Goal: Task Accomplishment & Management: Use online tool/utility

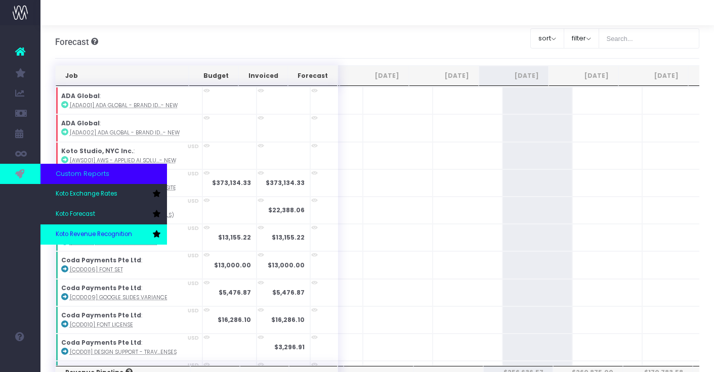
click at [83, 229] on link "Koto Revenue Recognition" at bounding box center [103, 235] width 126 height 20
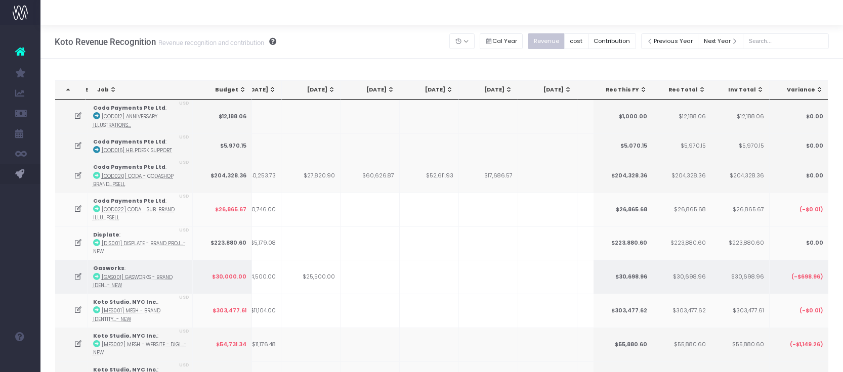
scroll to position [0, 280]
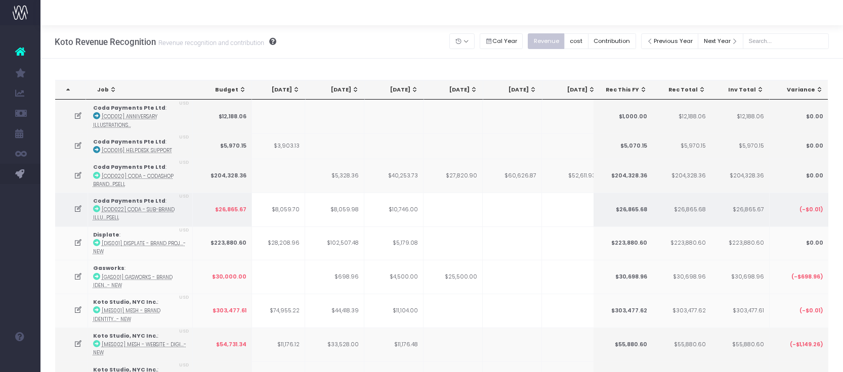
click at [75, 214] on td at bounding box center [71, 210] width 33 height 34
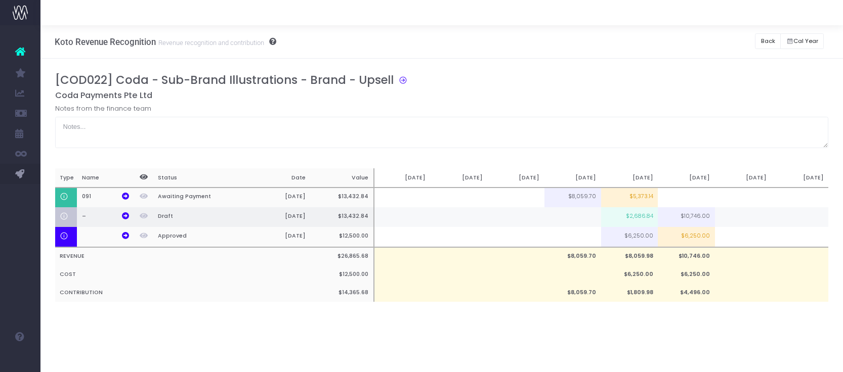
click at [689, 219] on td "$10,746.00" at bounding box center [686, 217] width 57 height 20
click at [703, 218] on td "$10,746.00" at bounding box center [686, 217] width 57 height 20
click at [698, 212] on td "$10,746.00" at bounding box center [686, 217] width 57 height 20
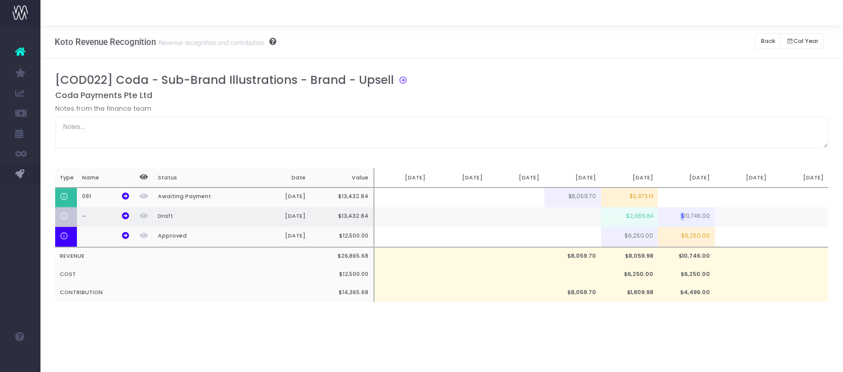
click at [698, 212] on td "$10,746.00" at bounding box center [686, 217] width 57 height 20
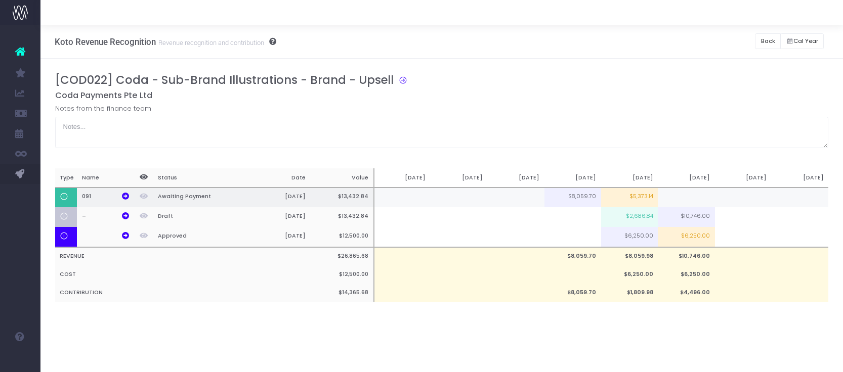
click at [695, 202] on td at bounding box center [686, 198] width 57 height 20
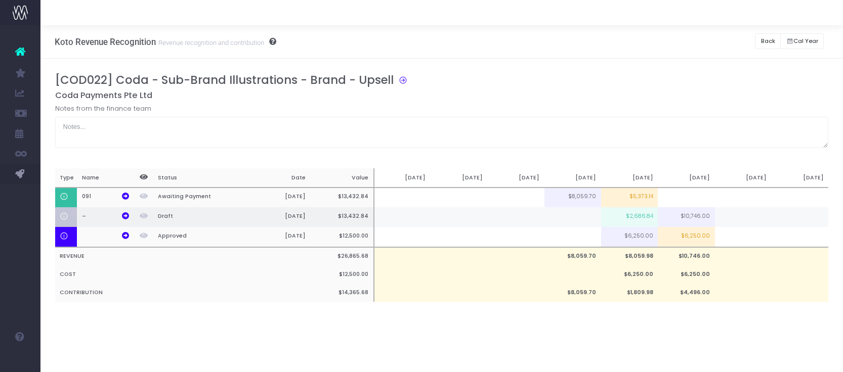
click at [713, 216] on td at bounding box center [743, 217] width 57 height 20
click at [0, 0] on input at bounding box center [0, 0] width 0 height 0
click at [695, 219] on td "$10,746.00" at bounding box center [686, 217] width 57 height 20
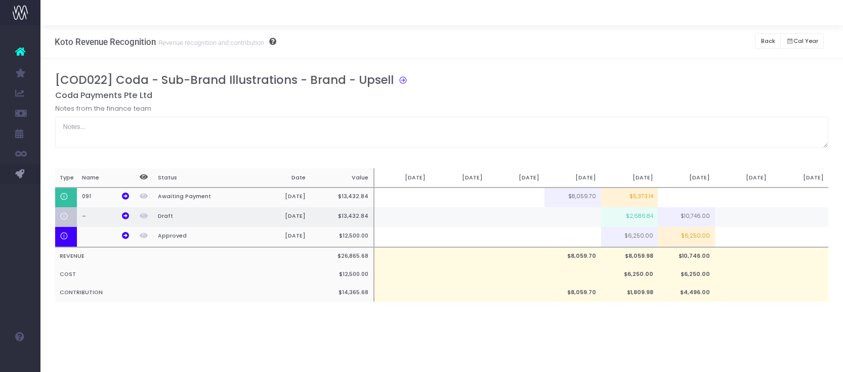
click at [680, 219] on td "$10,746.00" at bounding box center [686, 217] width 57 height 20
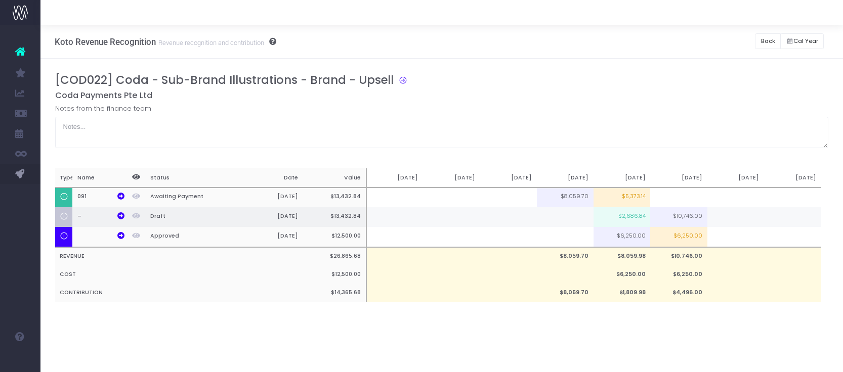
click at [713, 221] on td at bounding box center [735, 217] width 57 height 20
click at [0, 0] on input at bounding box center [0, 0] width 0 height 0
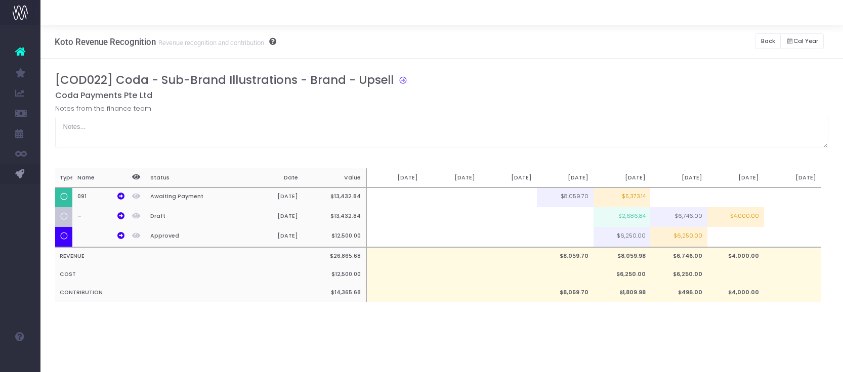
click at [713, 342] on div "Koto Revenue Recognition Revenue recognition and contribution Back Hide history…" at bounding box center [441, 198] width 803 height 347
click at [693, 219] on td "$6,746.00" at bounding box center [678, 217] width 57 height 20
click at [688, 216] on td "$6,746.00" at bounding box center [678, 217] width 57 height 20
click at [713, 220] on td "$4,000.00" at bounding box center [735, 217] width 57 height 20
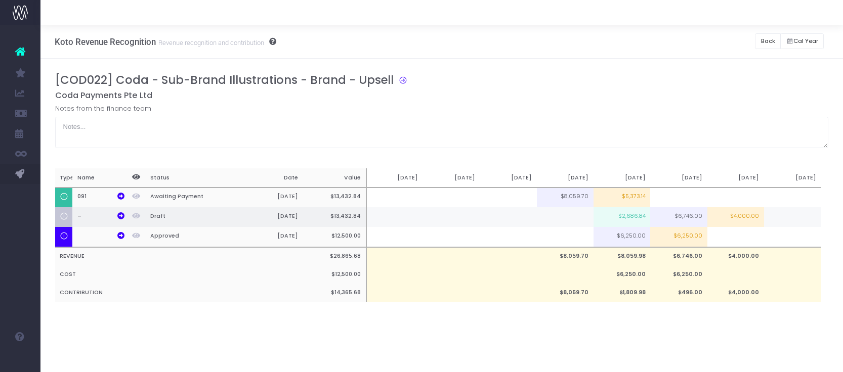
type input "$4,000.00"
click at [0, 0] on input "$4,000.00" at bounding box center [0, 0] width 0 height 0
click at [702, 322] on div "[COD022] Coda - Sub-Brand Illustrations - Brand - Upsell Coda Payments Pte Ltd …" at bounding box center [442, 197] width 774 height 249
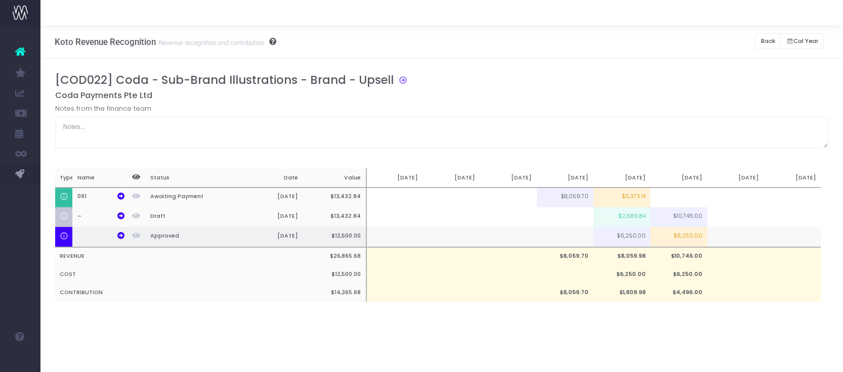
click at [687, 230] on td "$6,250.00" at bounding box center [678, 237] width 57 height 20
type input "$6,250.00"
click at [713, 235] on td at bounding box center [735, 237] width 57 height 20
click at [713, 235] on input at bounding box center [735, 238] width 57 height 21
click at [123, 235] on icon at bounding box center [120, 235] width 7 height 7
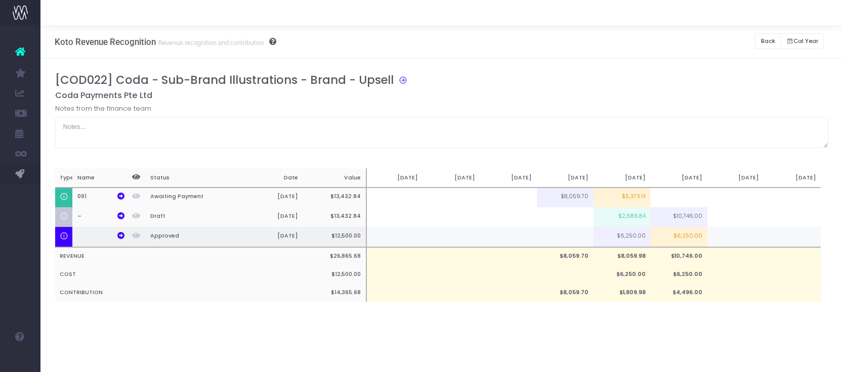
click at [163, 238] on th "Approved" at bounding box center [192, 237] width 95 height 20
click at [68, 236] on icon at bounding box center [64, 236] width 9 height 9
click at [713, 240] on td at bounding box center [735, 237] width 57 height 20
click at [713, 240] on input at bounding box center [735, 238] width 57 height 21
click at [713, 239] on td "$3,125.00" at bounding box center [735, 237] width 57 height 20
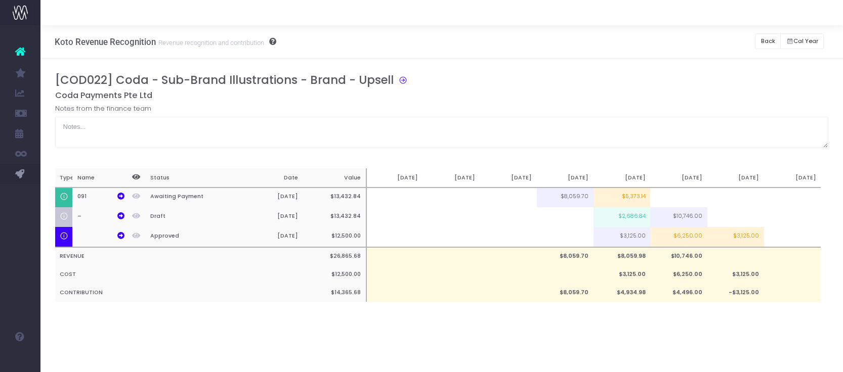
type input "$3,125.00"
click at [0, 0] on input "$3,125.00" at bounding box center [0, 0] width 0 height 0
click at [713, 239] on input "$3,125.00" at bounding box center [735, 238] width 57 height 21
click at [713, 344] on div "Koto Revenue Recognition Revenue recognition and contribution Back Hide history…" at bounding box center [441, 198] width 803 height 347
click at [695, 235] on td "$6,250.00" at bounding box center [678, 237] width 57 height 20
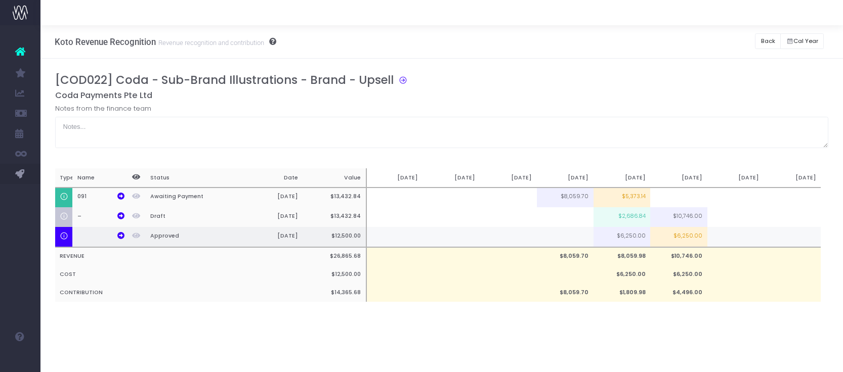
type input "$6,250.00"
click at [700, 243] on input "$6,250.00" at bounding box center [678, 238] width 57 height 21
click at [691, 238] on input "$6,250.00" at bounding box center [678, 238] width 57 height 21
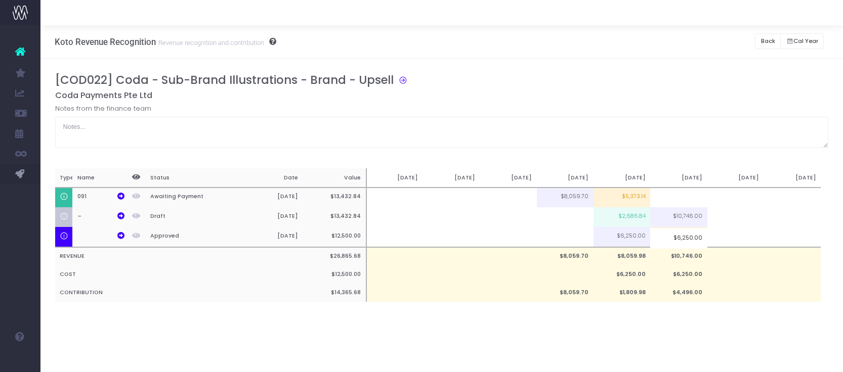
click at [694, 241] on input "$6,250.00" at bounding box center [678, 238] width 57 height 21
click at [713, 237] on td at bounding box center [735, 237] width 57 height 20
click at [0, 0] on input at bounding box center [0, 0] width 0 height 0
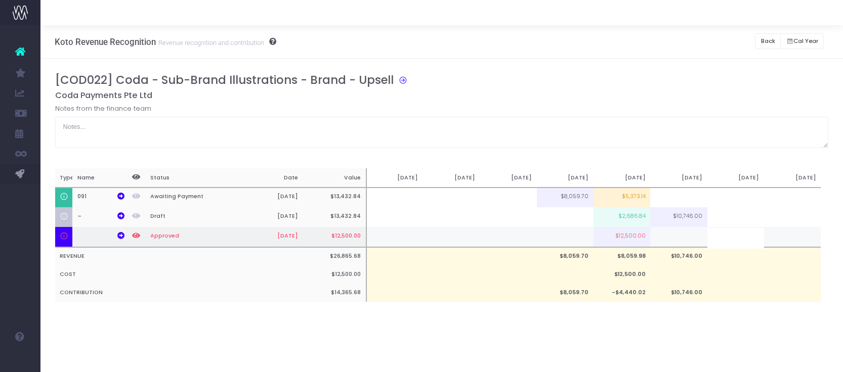
paste input "$6,250.00"
click at [713, 327] on div "[COD022] Coda - Sub-Brand Illustrations - Brand - Upsell Coda Payments Pte Ltd …" at bounding box center [441, 198] width 803 height 278
click at [713, 238] on td "-Inf-" at bounding box center [735, 237] width 57 height 20
click at [0, 0] on input "-Inf-" at bounding box center [0, 0] width 0 height 0
click at [713, 299] on td "-Inf-" at bounding box center [735, 293] width 57 height 18
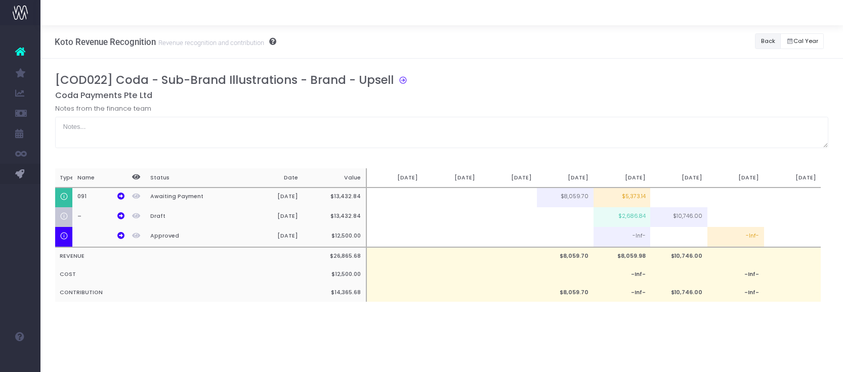
click at [713, 42] on button "Back" at bounding box center [768, 41] width 26 height 16
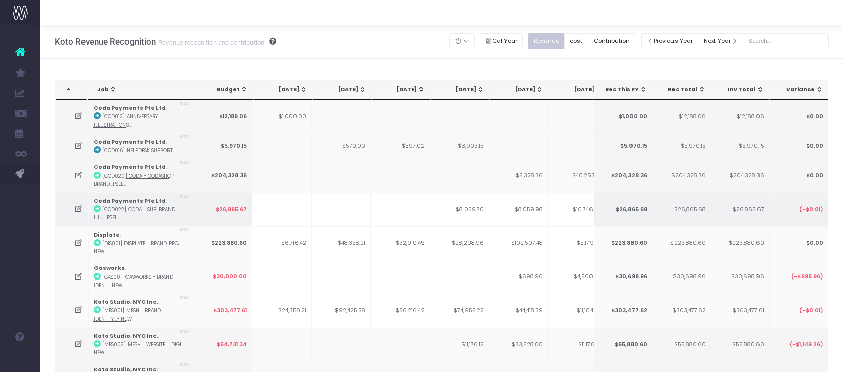
click at [78, 210] on icon at bounding box center [78, 209] width 9 height 9
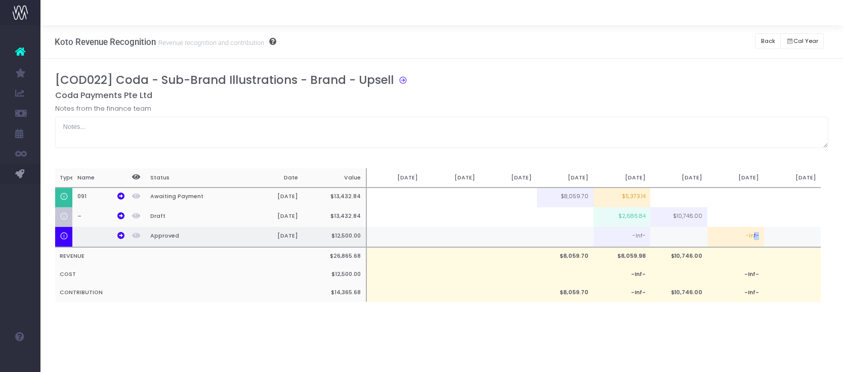
click at [713, 241] on td "-Inf-" at bounding box center [735, 237] width 57 height 20
click at [0, 0] on input "-Inf-" at bounding box center [0, 0] width 0 height 0
paste input "$6,250.00"
click at [713, 329] on div "[COD022] Coda - Sub-Brand Illustrations - Brand - Upsell Coda Payments Pte Ltd …" at bounding box center [441, 198] width 803 height 278
click at [632, 235] on td "-Inf-" at bounding box center [622, 237] width 57 height 20
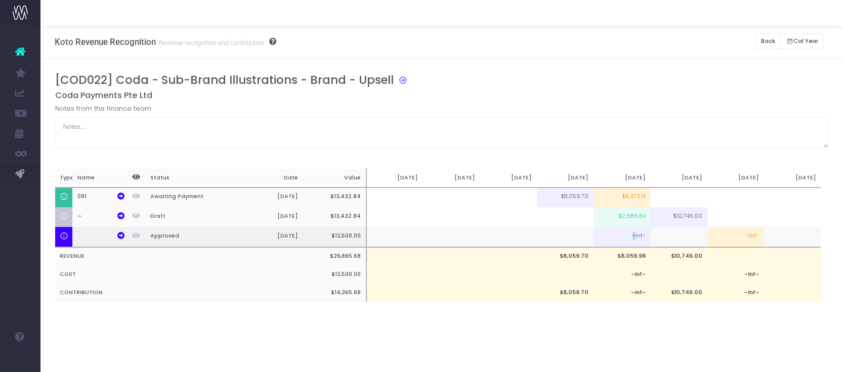
click at [632, 235] on td "-Inf-" at bounding box center [622, 237] width 57 height 20
click at [637, 236] on td "-Inf-" at bounding box center [622, 237] width 57 height 20
click at [713, 237] on td "-Inf-" at bounding box center [735, 237] width 57 height 20
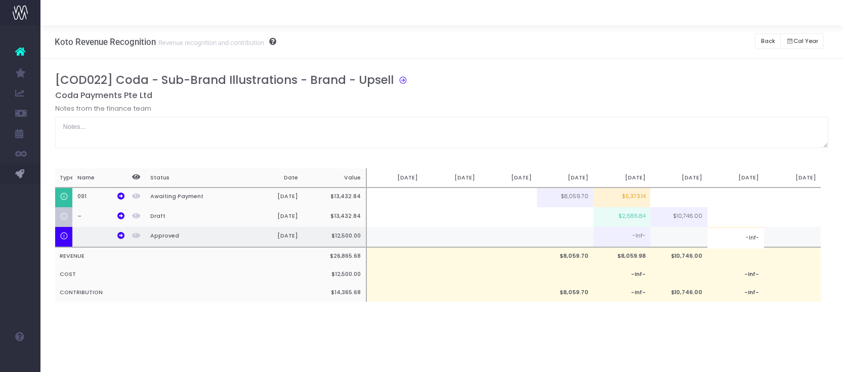
click at [713, 237] on input "-Inf-" at bounding box center [735, 238] width 57 height 21
paste input "$6,250.00"
type input "$6,250.00"
click at [713, 320] on div "[COD022] Coda - Sub-Brand Illustrations - Brand - Upsell Coda Payments Pte Ltd …" at bounding box center [442, 197] width 774 height 249
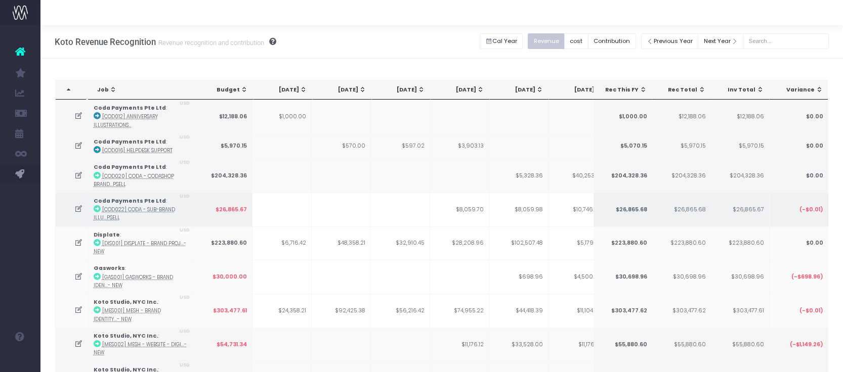
click at [81, 217] on td at bounding box center [72, 210] width 33 height 34
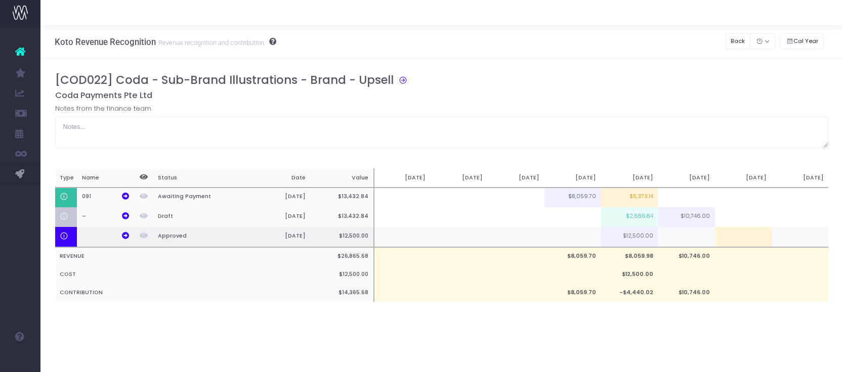
click at [735, 235] on td at bounding box center [743, 237] width 57 height 20
click at [735, 235] on input at bounding box center [743, 238] width 57 height 21
paste input "$6,250.00"
type input "$6,250.00"
click at [710, 333] on div "[COD022] Coda - Sub-Brand Illustrations - Brand - Upsell Coda Payments Pte Ltd …" at bounding box center [441, 198] width 803 height 278
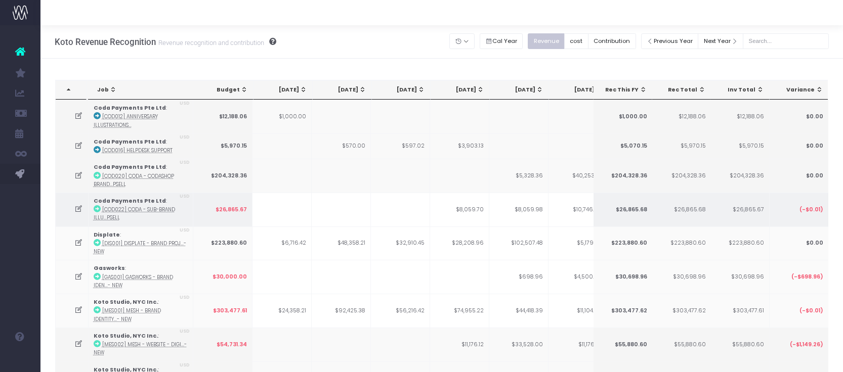
click at [73, 205] on td at bounding box center [72, 210] width 33 height 34
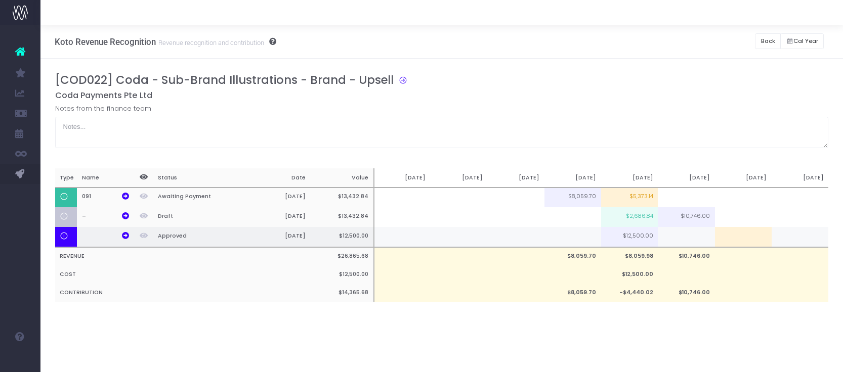
click at [735, 237] on td at bounding box center [743, 237] width 57 height 20
click at [732, 231] on td at bounding box center [743, 237] width 57 height 20
type input "6250"
click at [720, 344] on div "Koto Revenue Recognition Revenue recognition and contribution Back Hide history…" at bounding box center [441, 198] width 803 height 347
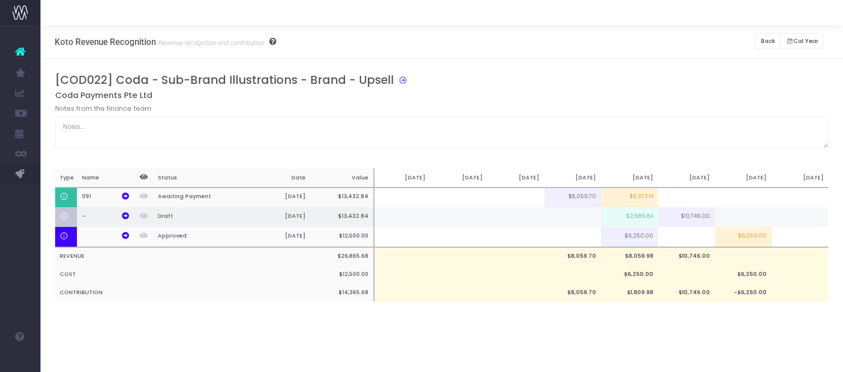
click at [741, 216] on td at bounding box center [743, 217] width 57 height 20
click at [720, 317] on div "[COD022] Coda - Sub-Brand Illustrations - Brand - Upsell Coda Payments Pte Ltd …" at bounding box center [442, 197] width 774 height 249
click at [754, 220] on td "$5,000.00" at bounding box center [743, 217] width 57 height 20
click at [754, 220] on input "$5,000.00" at bounding box center [743, 218] width 57 height 20
click at [719, 342] on div "Koto Revenue Recognition Revenue recognition and contribution Back Hide history…" at bounding box center [441, 198] width 803 height 347
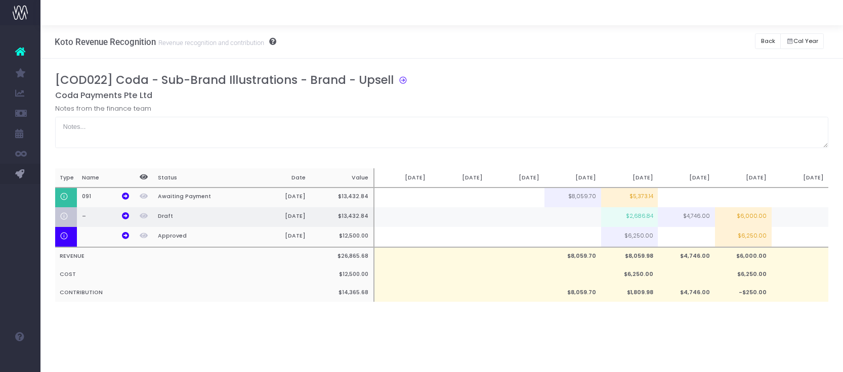
click at [762, 217] on td "$6,000.00" at bounding box center [743, 217] width 57 height 20
click at [0, 0] on input "$6,000.00" at bounding box center [0, 0] width 0 height 0
click at [733, 318] on div "[COD022] Coda - Sub-Brand Illustrations - Brand - Upsell Coda Payments Pte Ltd …" at bounding box center [442, 197] width 774 height 249
click at [760, 221] on td "$6,250.00" at bounding box center [743, 217] width 57 height 20
click at [755, 349] on div "Koto Revenue Recognition Revenue recognition and contribution Back Hide history…" at bounding box center [441, 198] width 803 height 347
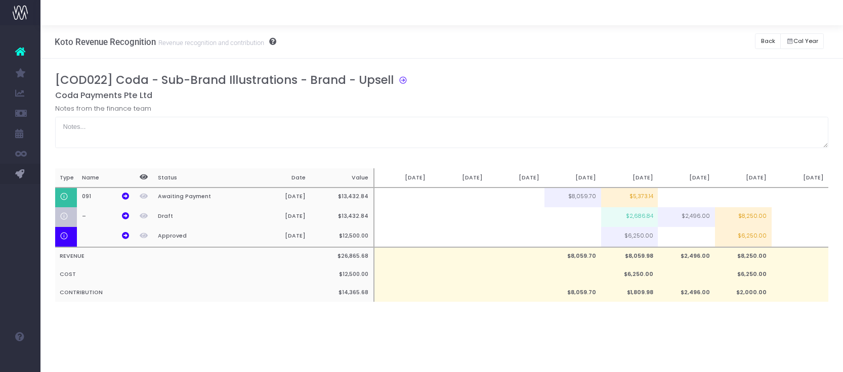
click at [755, 349] on div "Koto Revenue Recognition Revenue recognition and contribution Back Hide history…" at bounding box center [441, 198] width 803 height 347
click at [768, 46] on button "Back" at bounding box center [768, 41] width 26 height 16
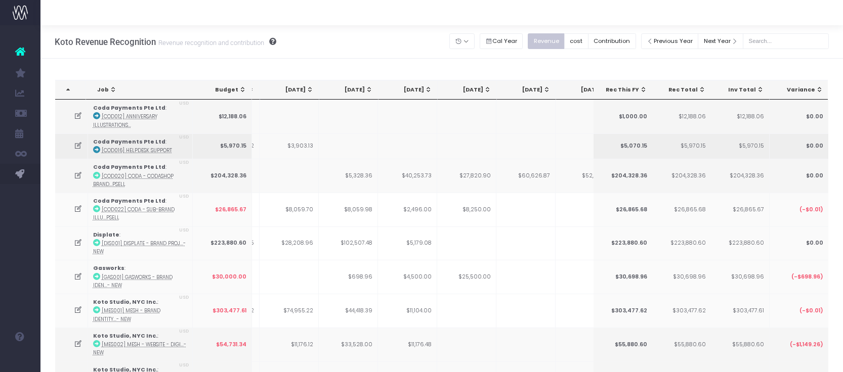
scroll to position [0, 171]
click at [80, 176] on icon at bounding box center [78, 176] width 9 height 9
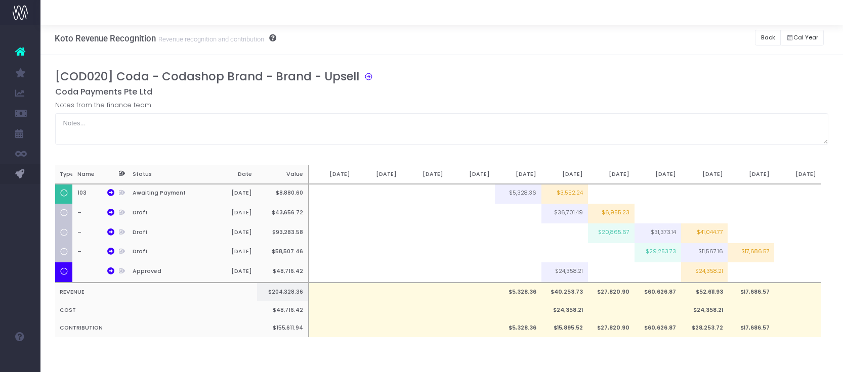
scroll to position [6, 0]
click at [560, 273] on td "$24,358.21" at bounding box center [564, 273] width 47 height 20
click at [580, 273] on td "$24,358.21" at bounding box center [564, 273] width 47 height 20
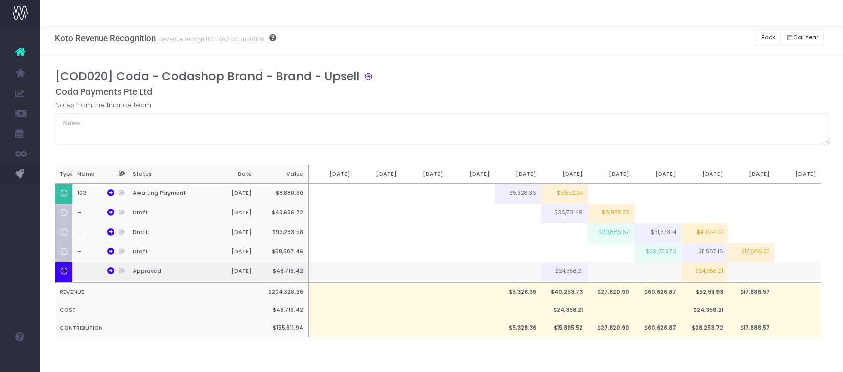
click at [576, 269] on td "$24,358.21" at bounding box center [564, 273] width 47 height 20
click at [700, 272] on td "$24,358.21" at bounding box center [704, 273] width 47 height 20
type input "$24,358.21"
click at [0, 0] on input "$24,358.21" at bounding box center [0, 0] width 0 height 0
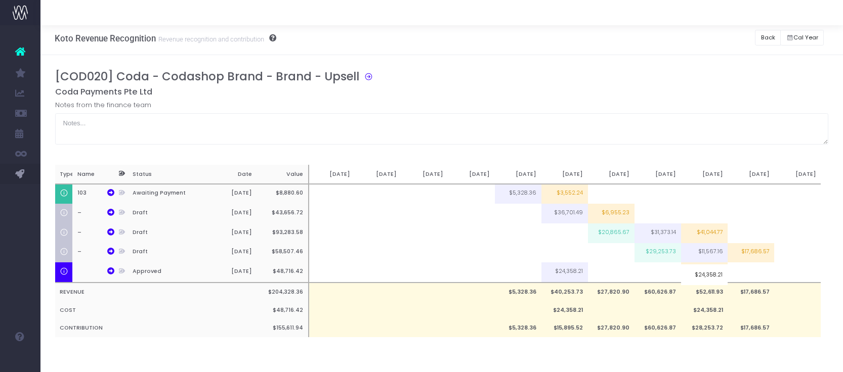
click at [727, 351] on div "[COD020] Coda - Codashop Brand - Brand - Upsell Coda Payments Pte Ltd Notes fro…" at bounding box center [442, 214] width 774 height 288
click at [710, 272] on td "$24,358.21" at bounding box center [704, 273] width 47 height 20
click at [710, 272] on input "$24,358.21" at bounding box center [704, 275] width 47 height 21
click at [738, 275] on td at bounding box center [751, 273] width 47 height 20
type input "50%"
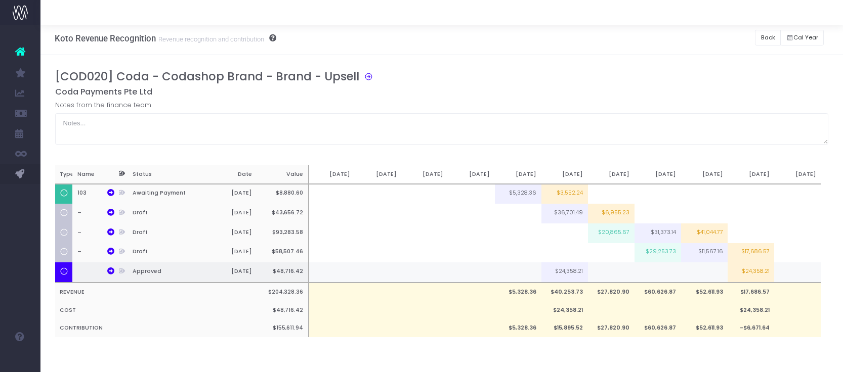
click at [565, 272] on td "$24,358.21" at bounding box center [564, 273] width 47 height 20
click at [603, 274] on td at bounding box center [611, 273] width 47 height 20
click at [603, 274] on input at bounding box center [611, 275] width 47 height 21
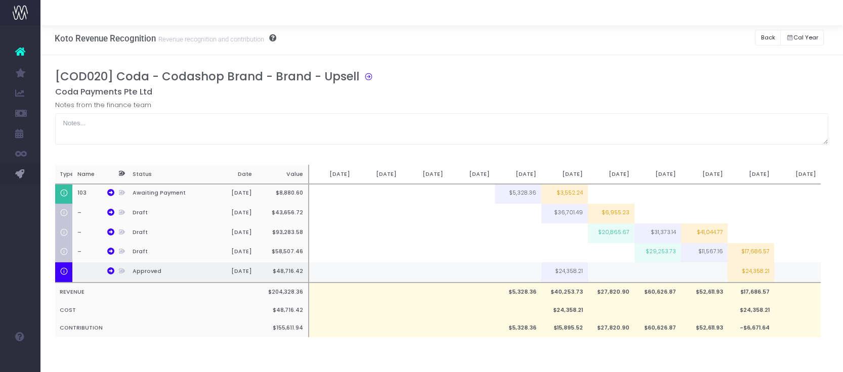
click at [644, 275] on td at bounding box center [658, 273] width 47 height 20
click at [664, 356] on div "[COD020] Coda - Codashop Brand - Brand - Upsell Coda Payments Pte Ltd Notes fro…" at bounding box center [442, 214] width 774 height 288
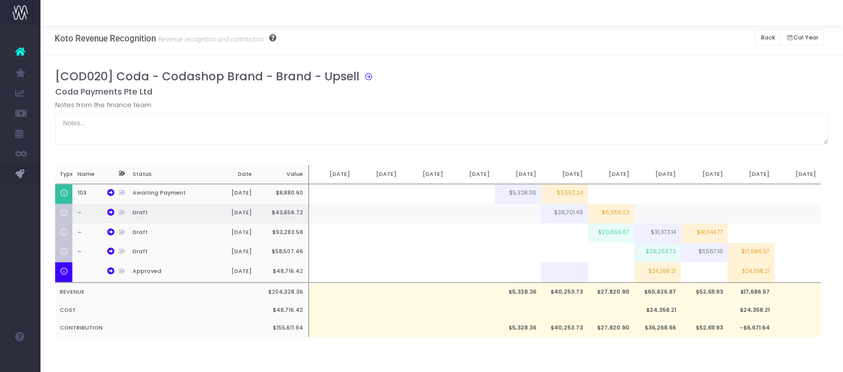
click at [571, 210] on td "$36,701.49" at bounding box center [564, 214] width 47 height 20
click at [572, 211] on td "$36,701.49" at bounding box center [564, 214] width 47 height 20
click at [611, 211] on td "$6,955.23" at bounding box center [611, 214] width 47 height 20
click at [611, 211] on input "$6,955.23" at bounding box center [611, 214] width 47 height 20
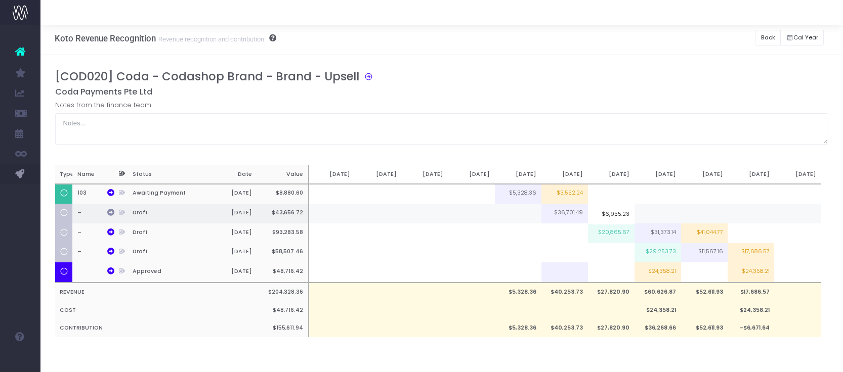
click at [110, 213] on icon at bounding box center [110, 212] width 7 height 7
click at [613, 218] on td "$6,955.23" at bounding box center [611, 214] width 47 height 20
click at [612, 218] on td "$30,559.70" at bounding box center [611, 214] width 47 height 20
click at [0, 0] on input "$30,559.70" at bounding box center [0, 0] width 0 height 0
click at [674, 362] on div "[COD020] Coda - Codashop Brand - Brand - Upsell Coda Payments Pte Ltd Notes fro…" at bounding box center [441, 213] width 803 height 317
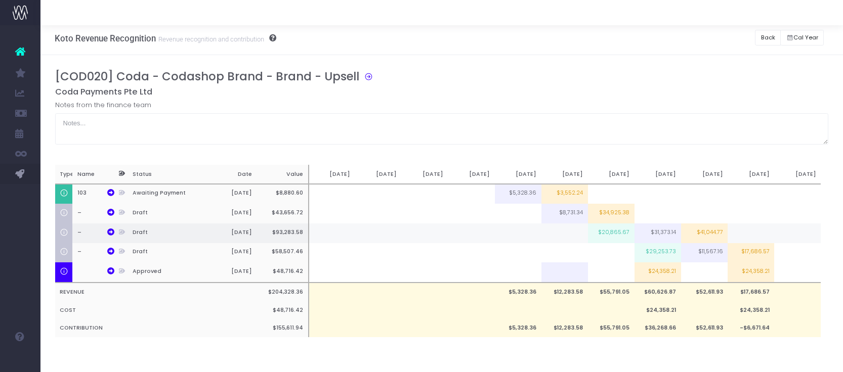
click at [666, 233] on td "$31,373.14" at bounding box center [658, 234] width 47 height 20
click at [696, 232] on td "$41,044.77" at bounding box center [704, 234] width 47 height 20
click at [696, 231] on td "$18,656.72" at bounding box center [704, 234] width 47 height 20
click at [696, 231] on input "$18,656.72" at bounding box center [704, 235] width 47 height 20
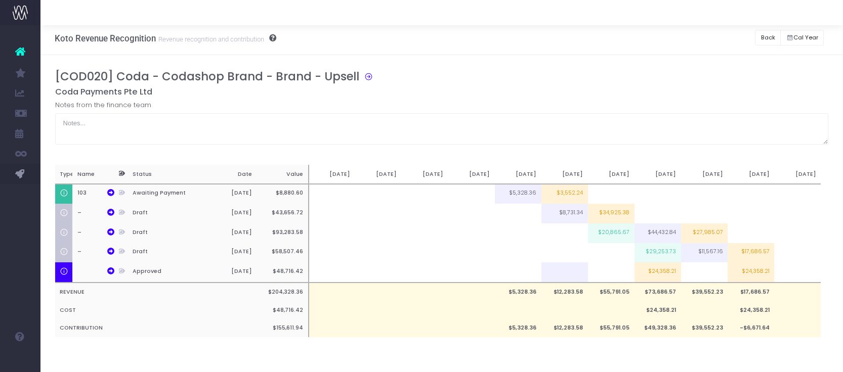
click at [696, 231] on td "$27,985.07" at bounding box center [704, 234] width 47 height 20
click at [696, 231] on input "$27,985.07" at bounding box center [704, 235] width 47 height 20
click at [698, 233] on td "$30,783.58" at bounding box center [704, 234] width 47 height 20
type input "$30,783.58"
click at [698, 233] on input "$30,783.58" at bounding box center [704, 235] width 47 height 20
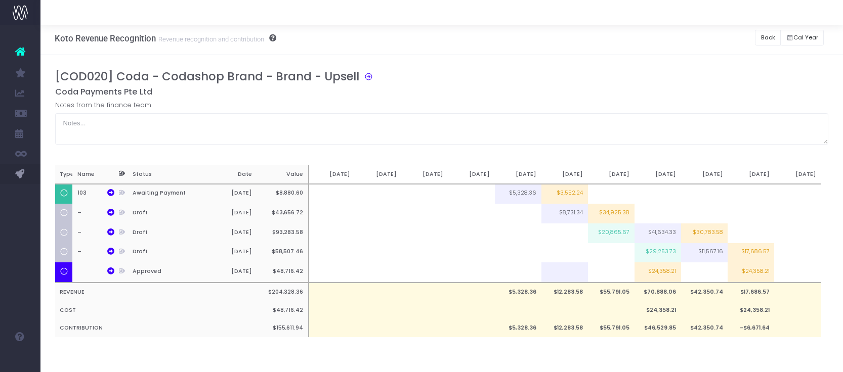
click at [687, 367] on div "[COD020] Coda - Codashop Brand - Brand - Upsell Coda Payments Pte Ltd Notes fro…" at bounding box center [441, 213] width 803 height 317
click at [751, 233] on td at bounding box center [751, 234] width 47 height 20
click at [0, 0] on input at bounding box center [0, 0] width 0 height 0
click at [768, 236] on input "$9,328.36" at bounding box center [751, 235] width 47 height 20
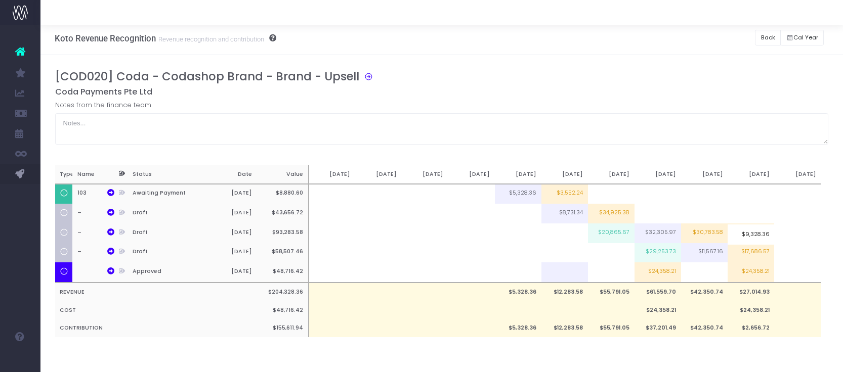
click at [768, 236] on input "$9,328.36" at bounding box center [751, 235] width 47 height 20
click at [768, 236] on td "$18,656.72" at bounding box center [751, 234] width 47 height 20
click at [768, 236] on input "$18,656.72" at bounding box center [751, 235] width 47 height 20
click at [711, 224] on td "$30,783.58" at bounding box center [704, 234] width 47 height 20
click at [711, 228] on input "$30,783.58" at bounding box center [704, 235] width 47 height 20
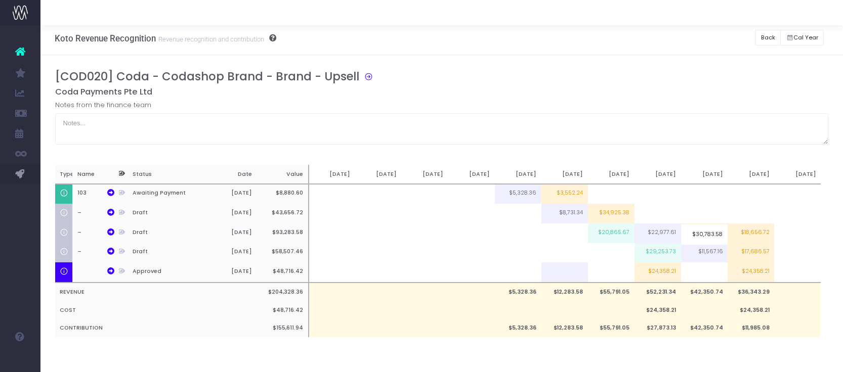
click at [711, 228] on input "$30,783.58" at bounding box center [704, 235] width 47 height 20
click at [704, 234] on td "$30,783.58" at bounding box center [704, 234] width 47 height 20
click at [669, 234] on td "$22,977.61" at bounding box center [658, 234] width 47 height 20
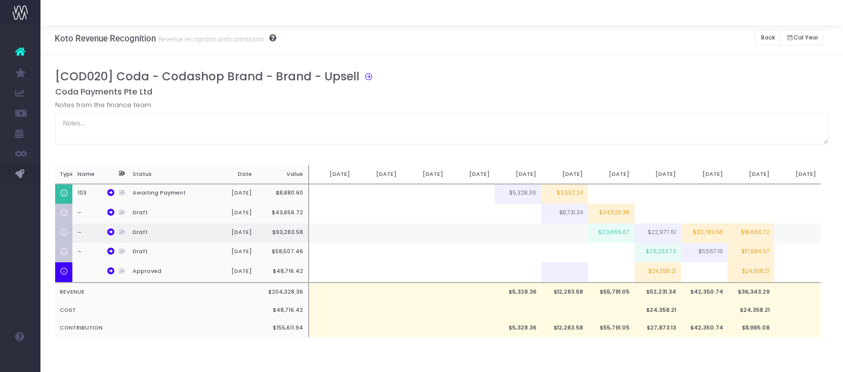
click at [620, 230] on td "$20,865.67" at bounding box center [611, 234] width 47 height 20
click at [620, 230] on input "$20,865.67" at bounding box center [611, 235] width 47 height 20
click at [655, 231] on td "$22,977.61" at bounding box center [658, 234] width 47 height 20
click at [714, 226] on td "$30,783.58" at bounding box center [704, 234] width 47 height 20
click at [711, 232] on td "$18,656.72" at bounding box center [704, 234] width 47 height 20
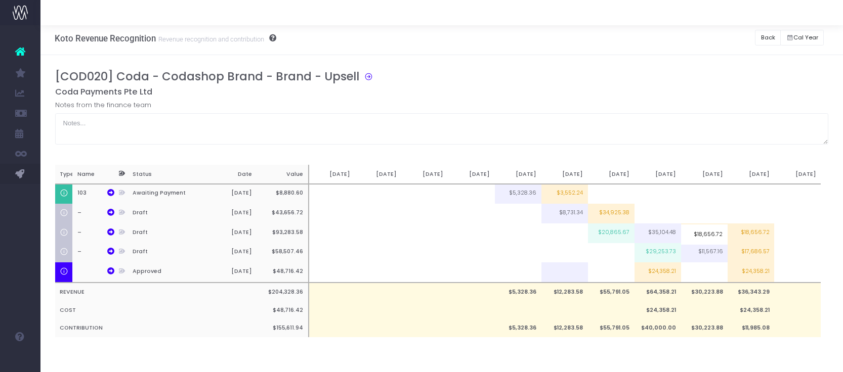
click at [711, 232] on input "$18,656.72" at bounding box center [704, 235] width 47 height 20
click at [757, 230] on td "$18,656.72" at bounding box center [751, 234] width 47 height 20
click at [757, 230] on input "$18,656.72" at bounding box center [751, 235] width 47 height 20
click at [757, 230] on td "$9,328.36" at bounding box center [751, 234] width 47 height 20
click at [757, 230] on input "$9,328.36" at bounding box center [751, 235] width 47 height 20
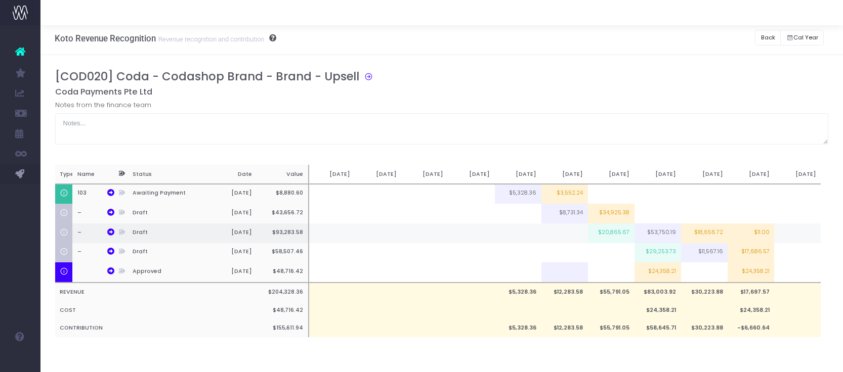
click at [758, 232] on td "$11.00" at bounding box center [751, 234] width 47 height 20
click at [0, 0] on input "$11.00" at bounding box center [0, 0] width 0 height 0
type input "11%"
click at [756, 357] on div "[COD020] Coda - Codashop Brand - Brand - Upsell Coda Payments Pte Ltd Notes fro…" at bounding box center [442, 214] width 774 height 288
